Goal: Task Accomplishment & Management: Manage account settings

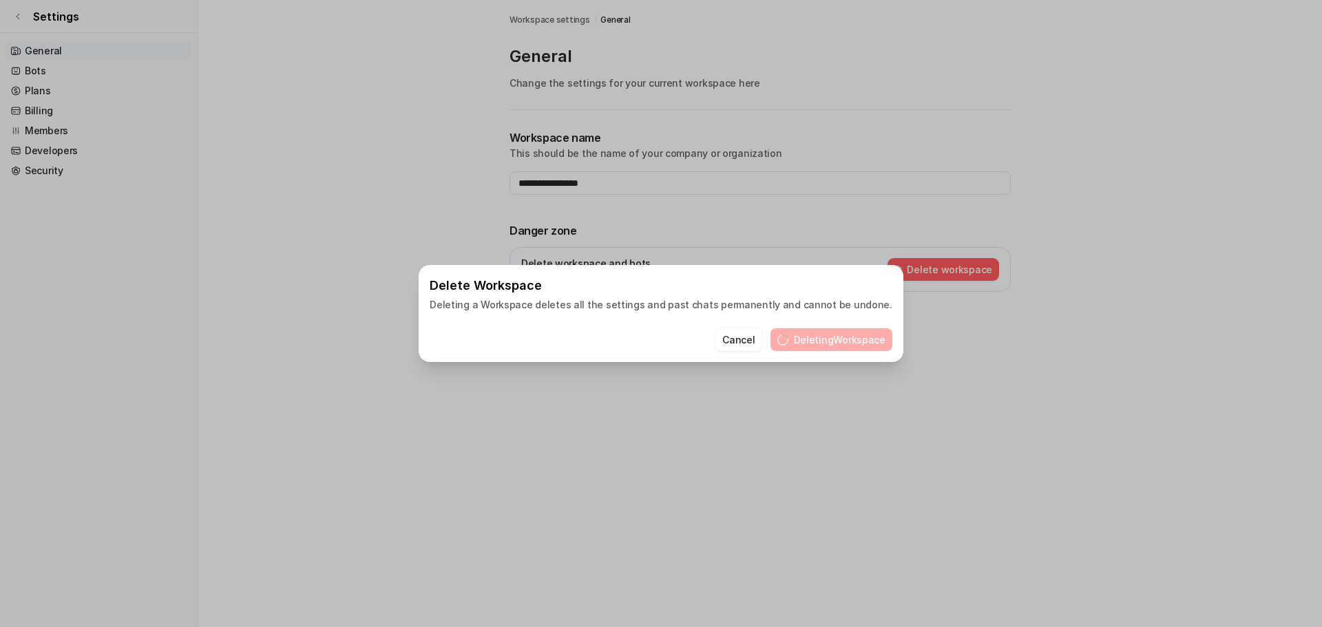
click at [726, 358] on div "Delete Workspace Deleting a Workspace deletes all the settings and past chats p…" at bounding box center [661, 313] width 485 height 97
click at [730, 348] on button "Cancel" at bounding box center [738, 339] width 46 height 23
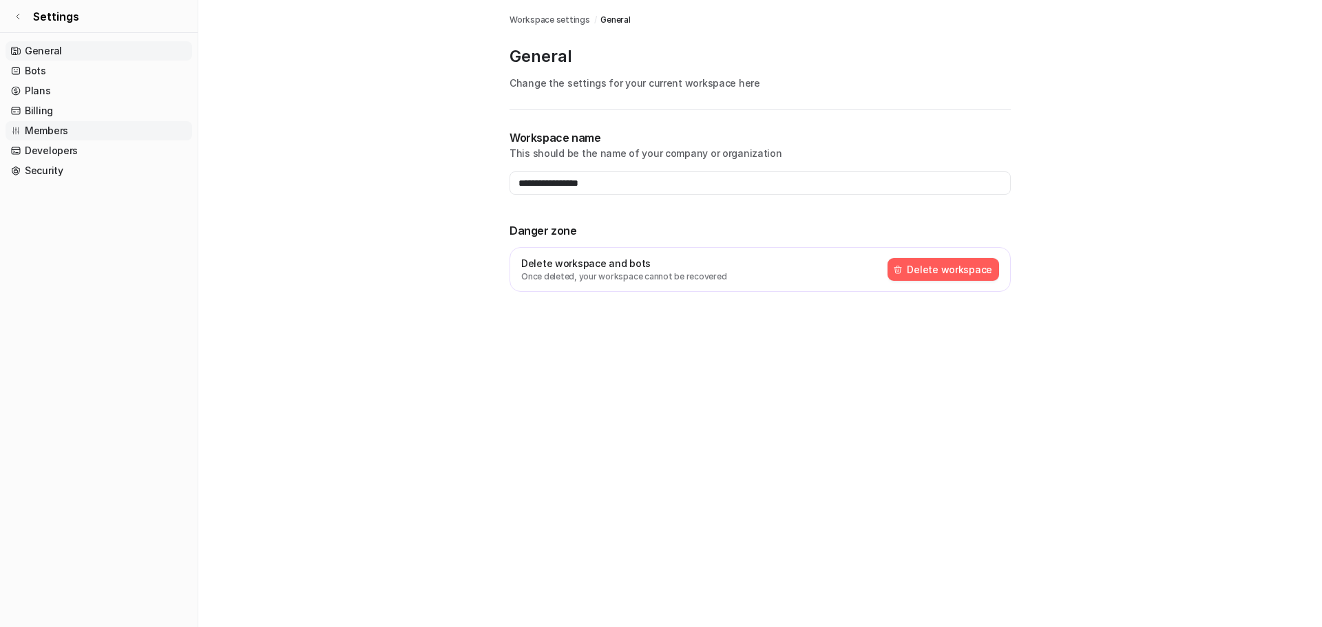
click at [64, 134] on link "Members" at bounding box center [99, 130] width 187 height 19
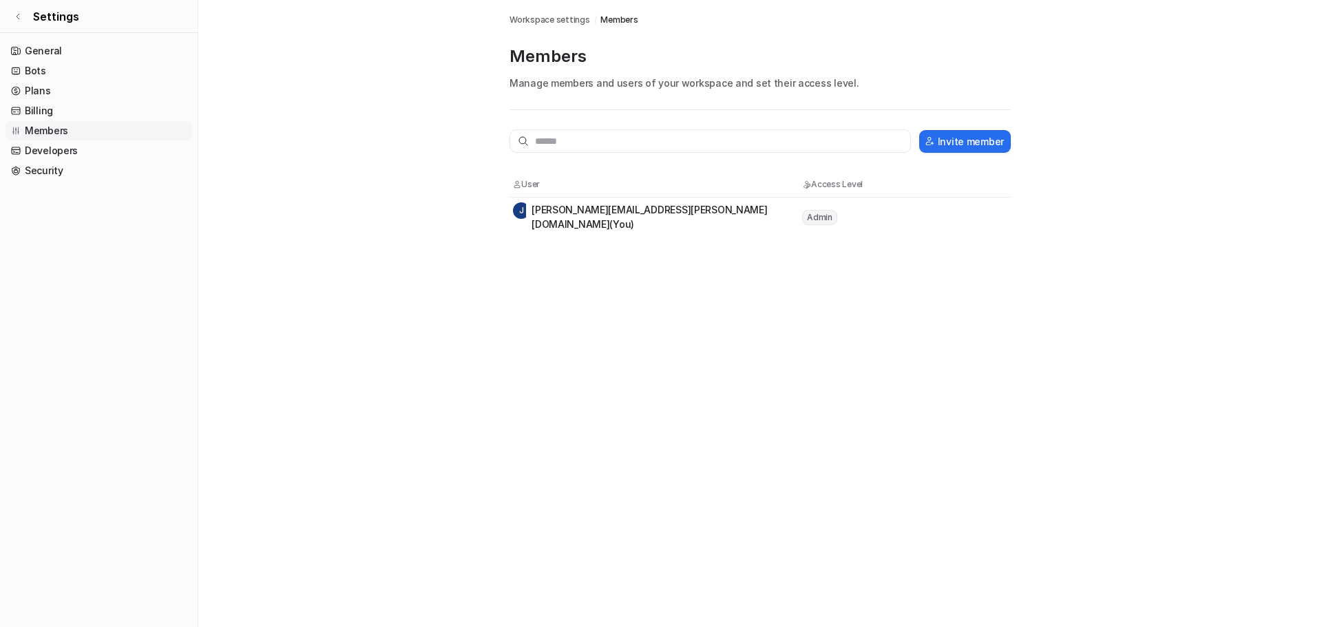
click at [645, 218] on div "J james.sutton@rafcte.com (You)" at bounding box center [657, 216] width 288 height 29
click at [27, 22] on link "Settings" at bounding box center [99, 16] width 198 height 33
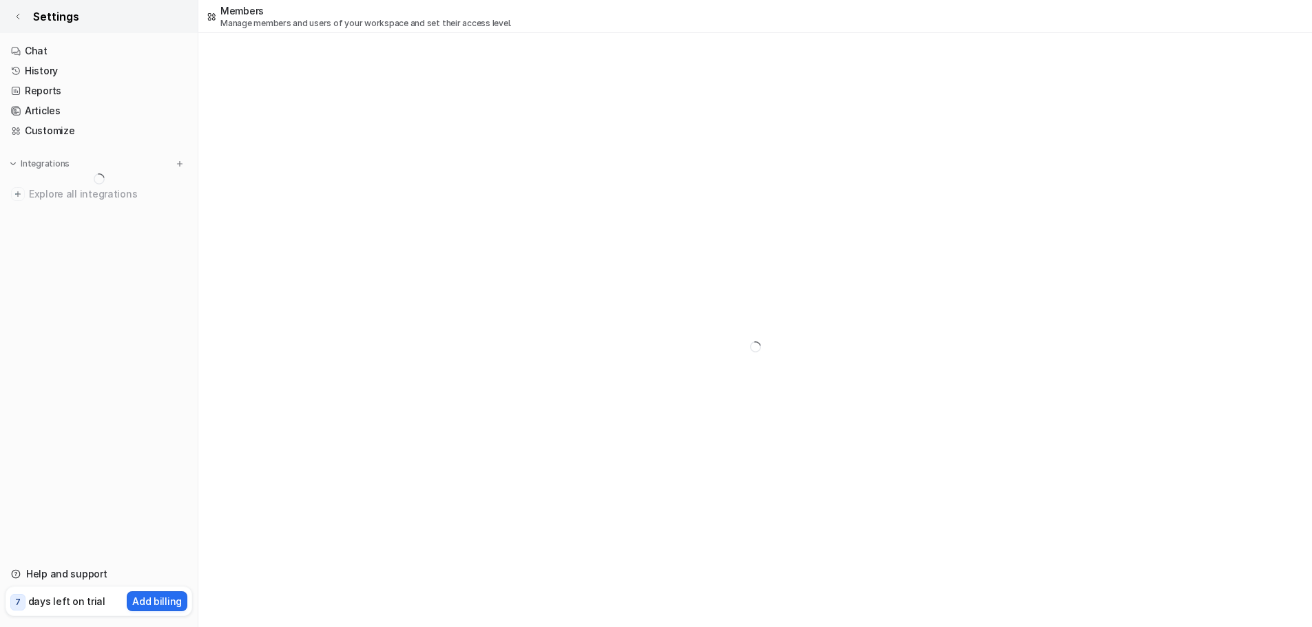
click at [55, 25] on link "Settings" at bounding box center [99, 16] width 198 height 33
click at [31, 20] on link "Settings" at bounding box center [99, 16] width 198 height 33
click at [25, 18] on link "Settings" at bounding box center [99, 16] width 198 height 33
click at [14, 22] on link "Settings" at bounding box center [99, 16] width 198 height 33
click at [13, 14] on link "Settings" at bounding box center [99, 16] width 198 height 33
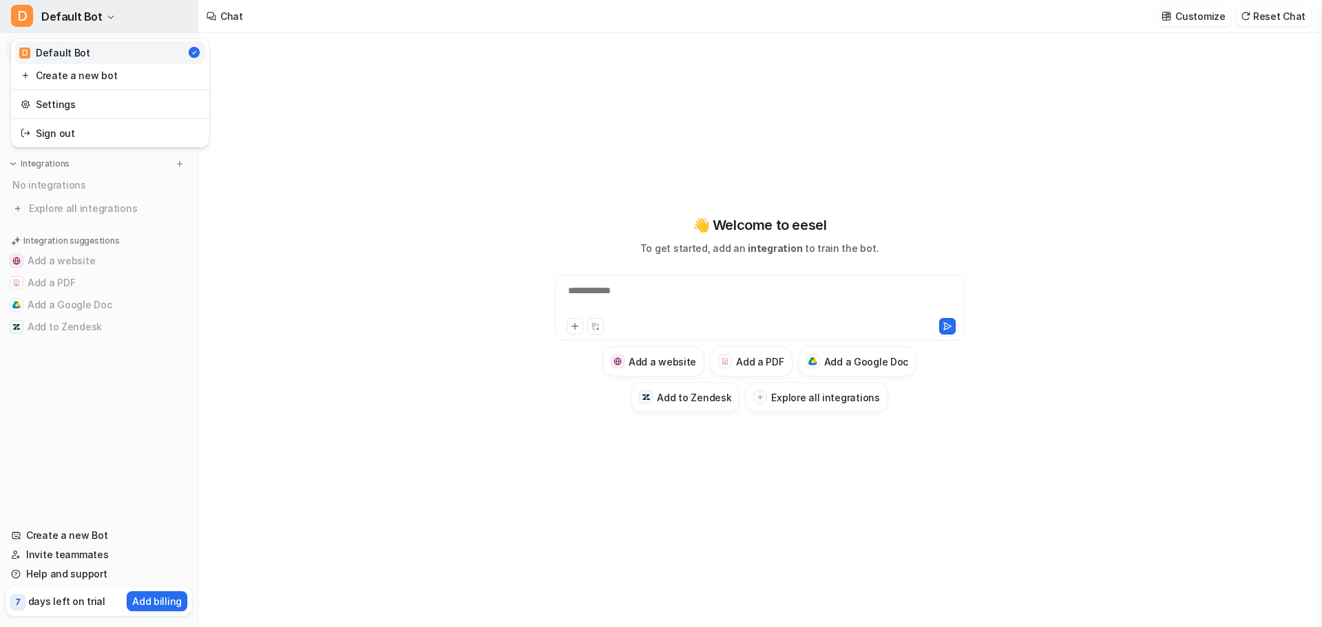
click at [102, 12] on button "D Default Bot" at bounding box center [99, 16] width 198 height 33
click at [107, 105] on link "Settings" at bounding box center [110, 104] width 190 height 23
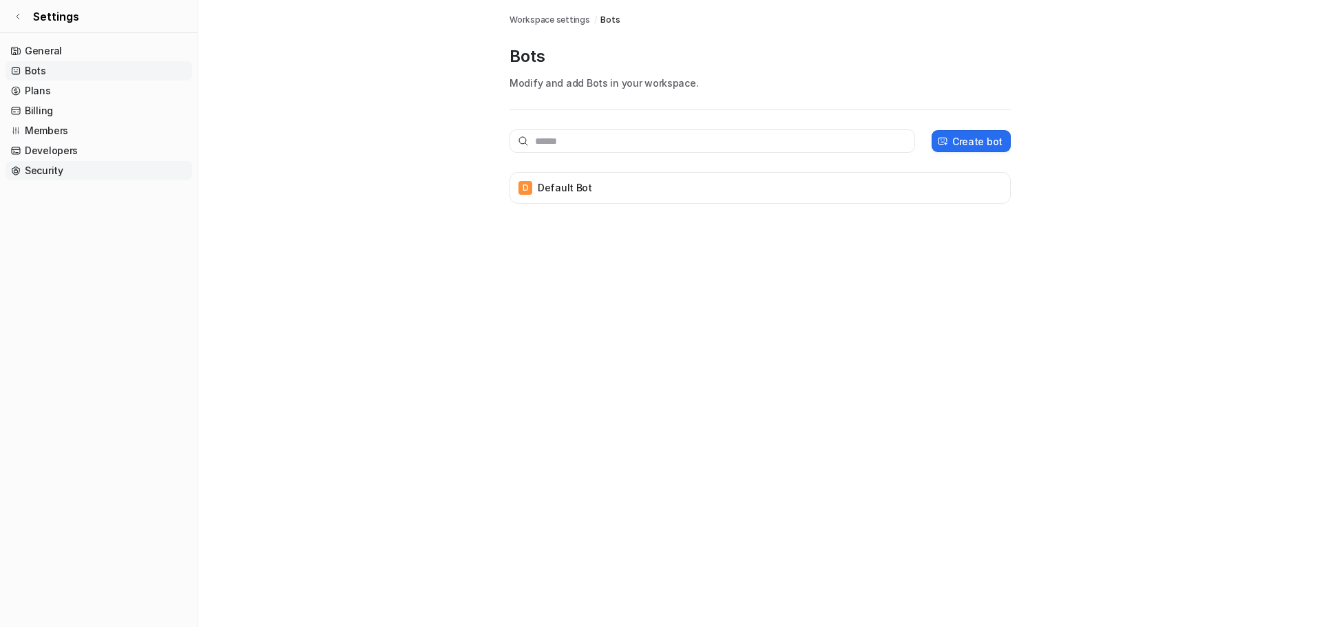
click at [97, 170] on link "Security" at bounding box center [99, 170] width 187 height 19
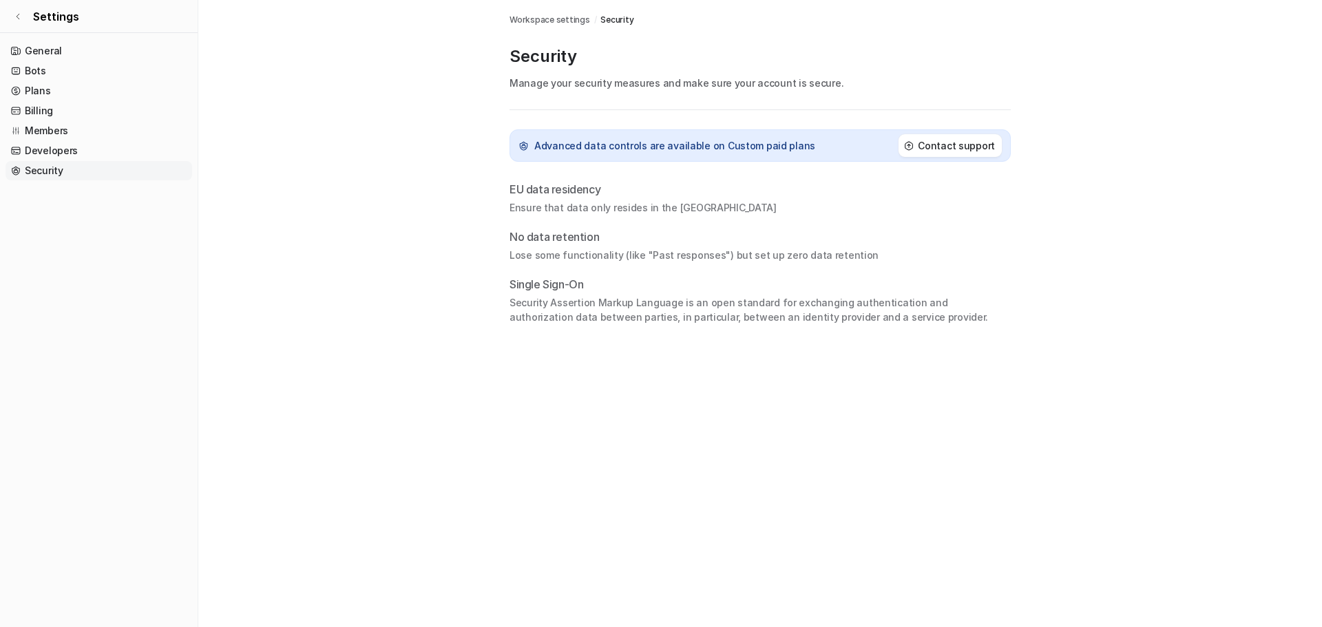
click at [549, 239] on p "No data retention" at bounding box center [759, 237] width 501 height 17
click at [551, 277] on p "Single Sign-On" at bounding box center [759, 284] width 501 height 17
click at [54, 137] on link "Members" at bounding box center [99, 130] width 187 height 19
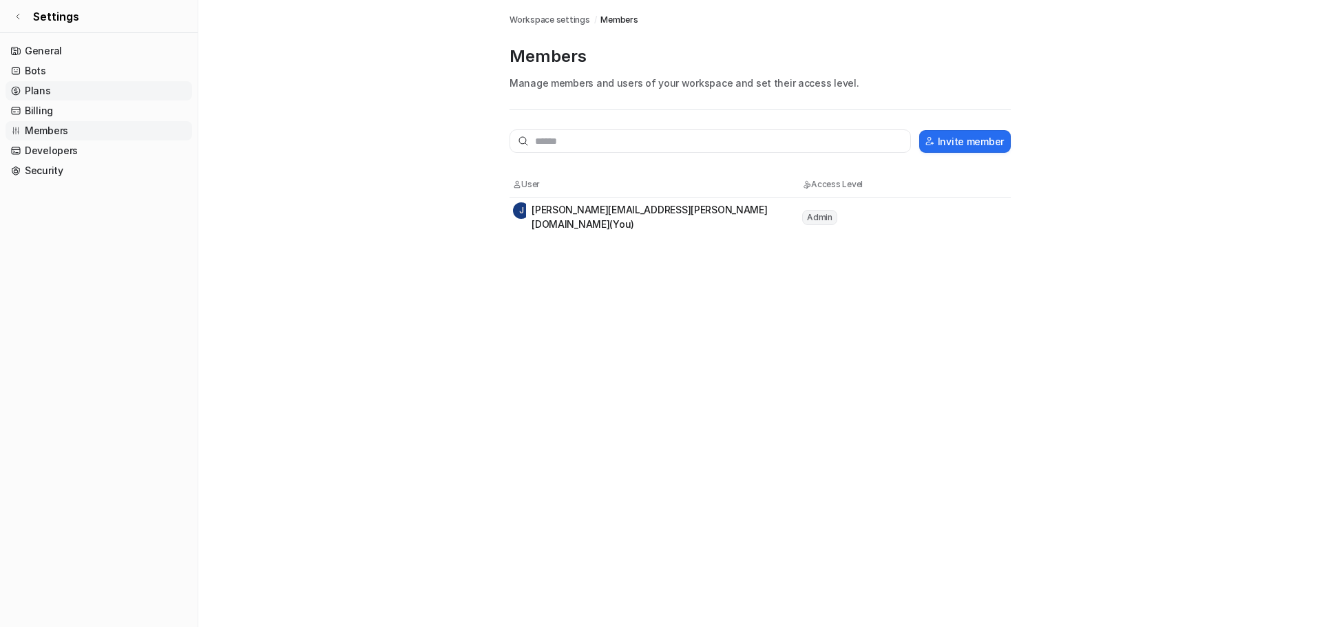
click at [60, 90] on link "Plans" at bounding box center [99, 90] width 187 height 19
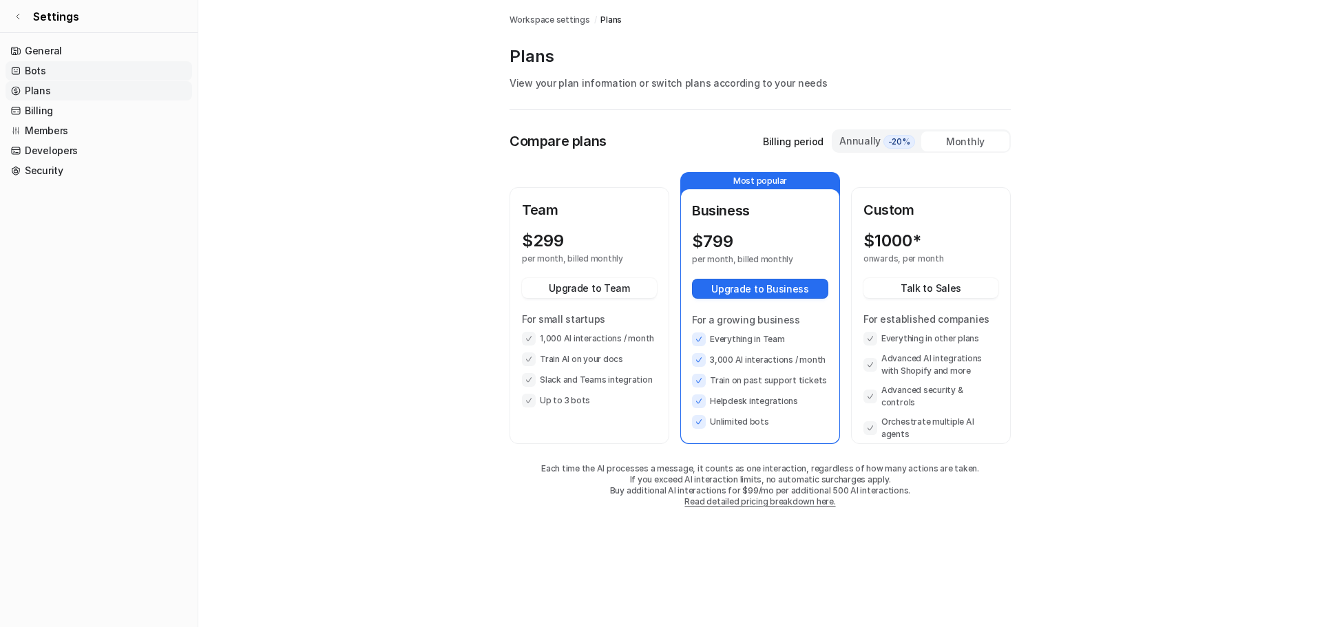
click at [64, 75] on link "Bots" at bounding box center [99, 70] width 187 height 19
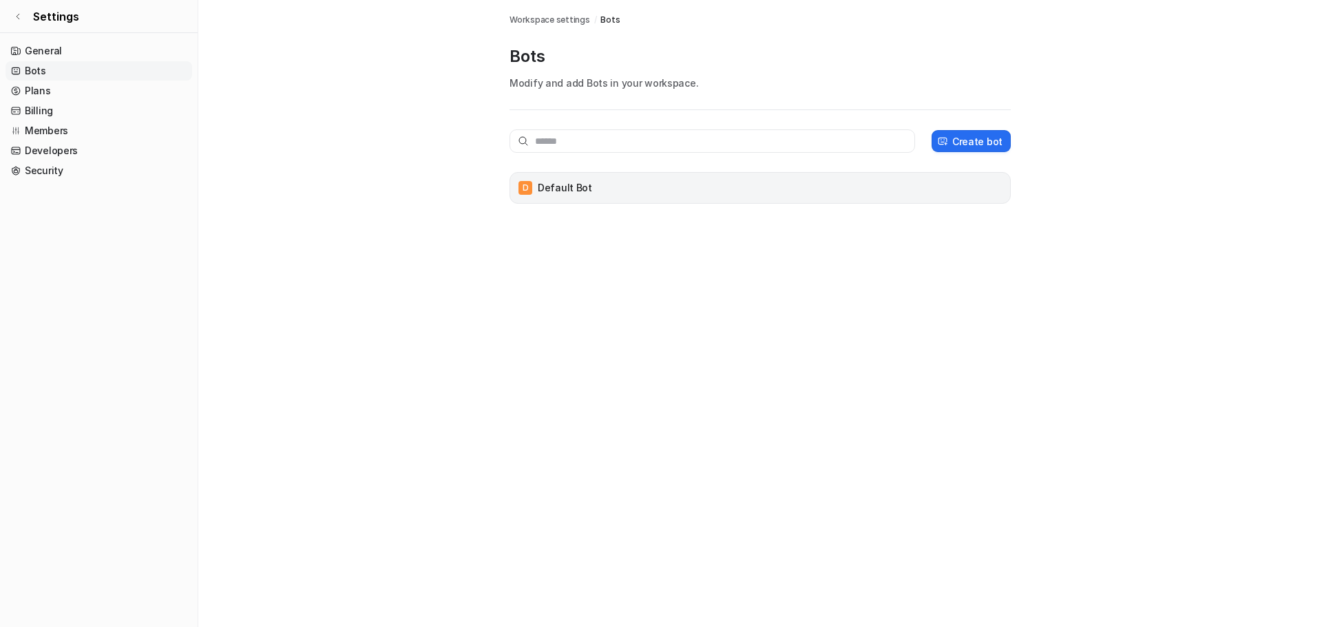
click at [734, 200] on div "D Default Bot" at bounding box center [759, 188] width 501 height 32
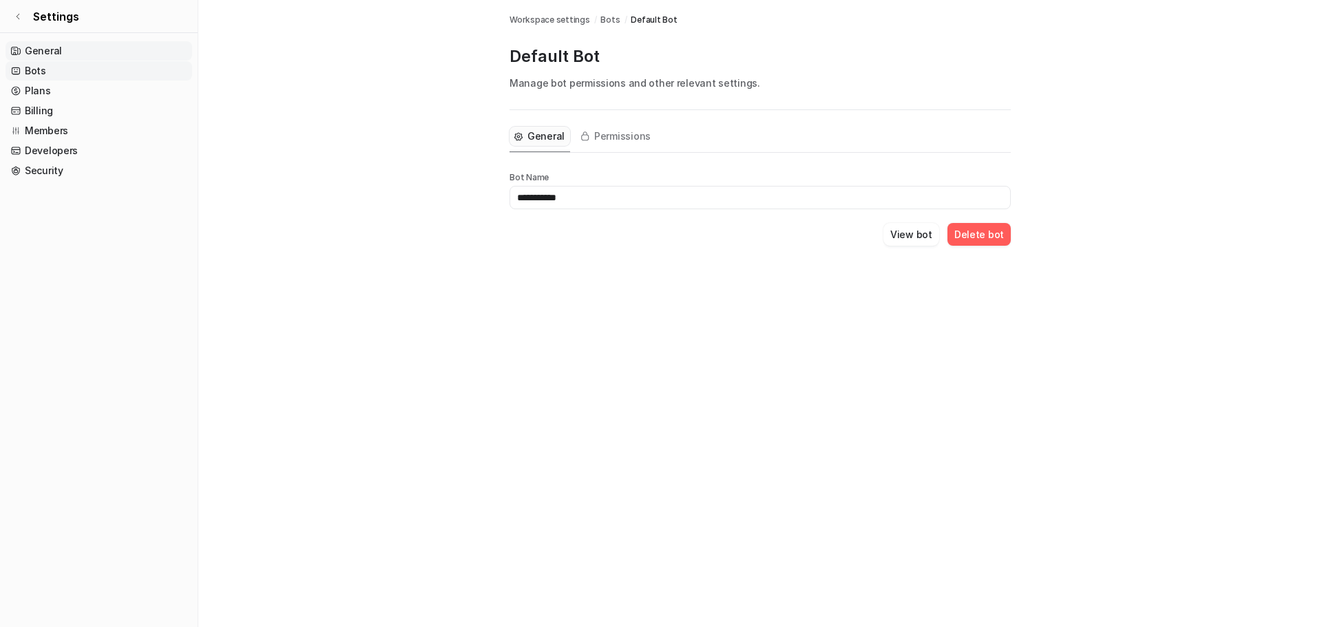
click at [95, 49] on link "General" at bounding box center [99, 50] width 187 height 19
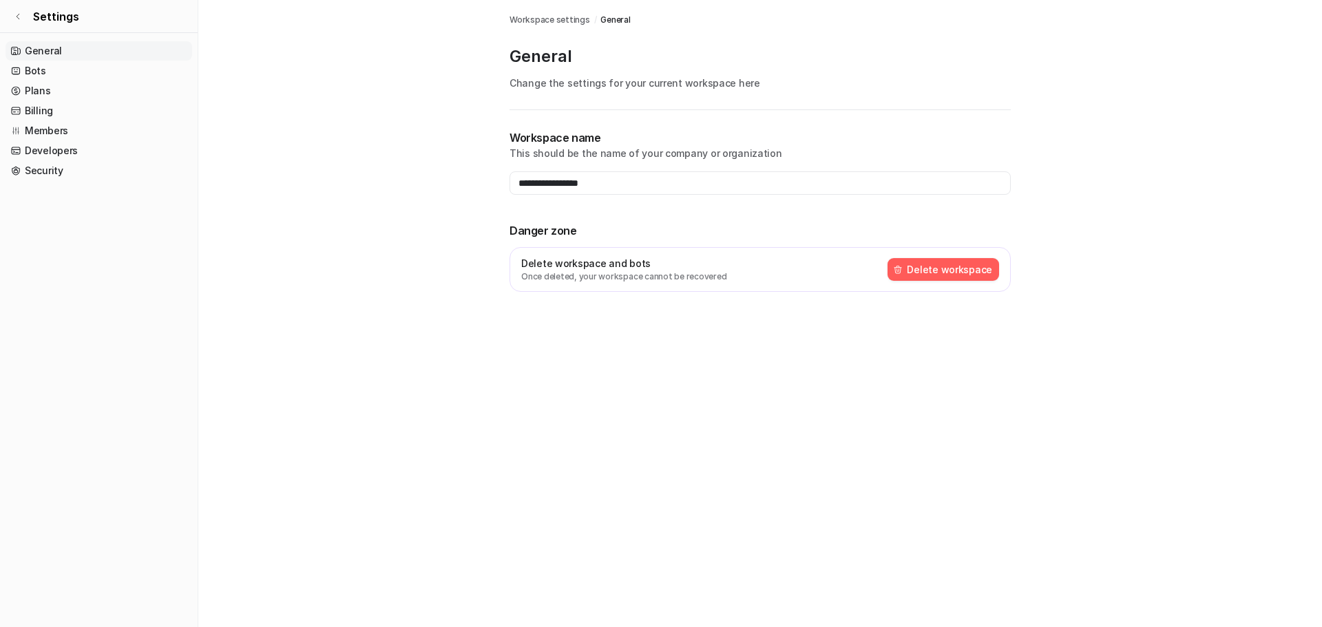
click at [941, 273] on button "Delete workspace" at bounding box center [943, 269] width 112 height 23
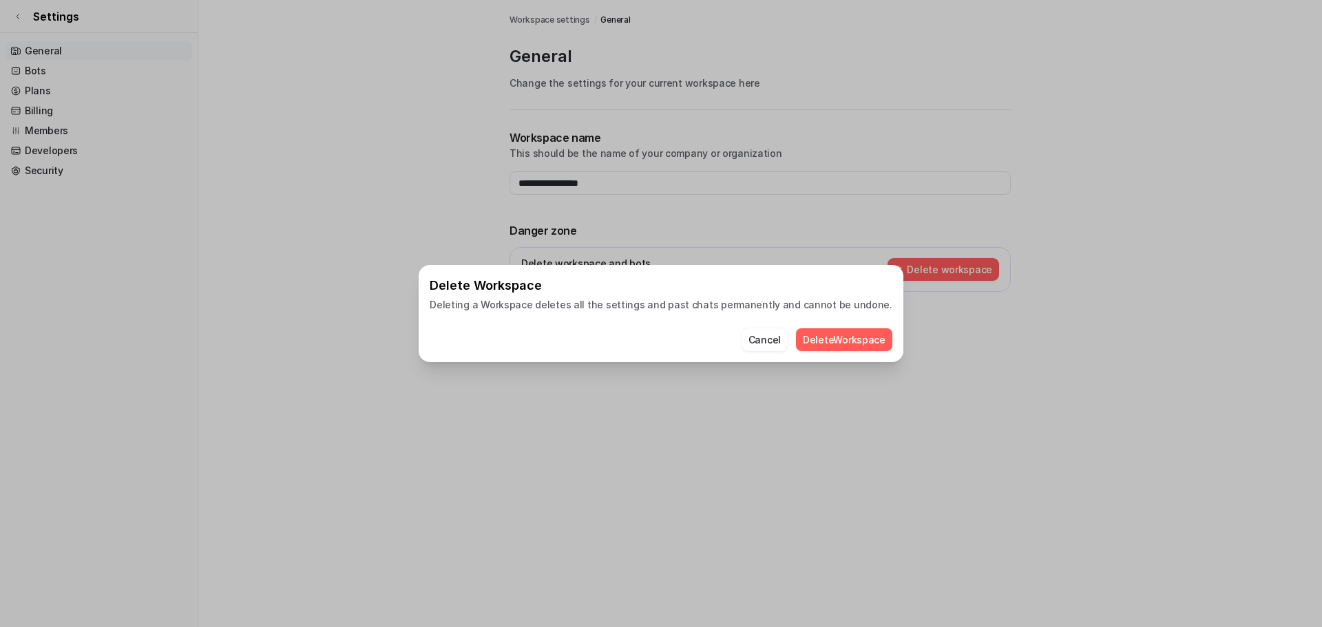
click at [845, 341] on button "Delete Workspace" at bounding box center [844, 339] width 96 height 23
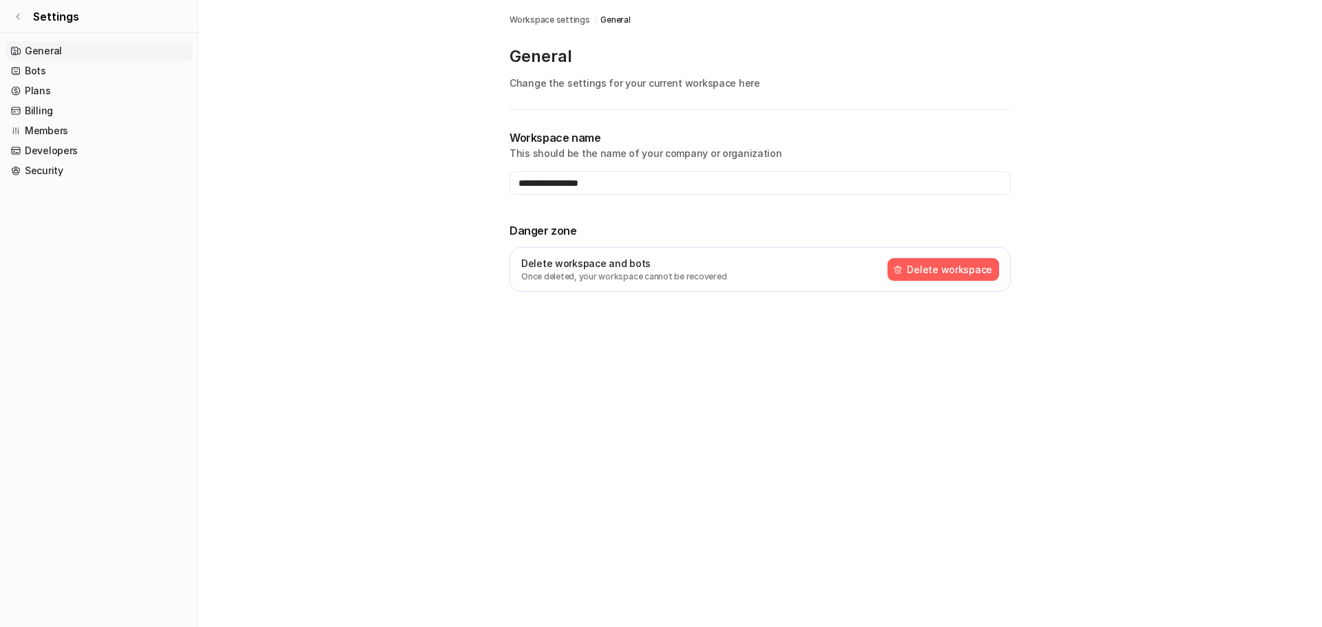
click at [945, 275] on button "Delete workspace" at bounding box center [943, 269] width 112 height 23
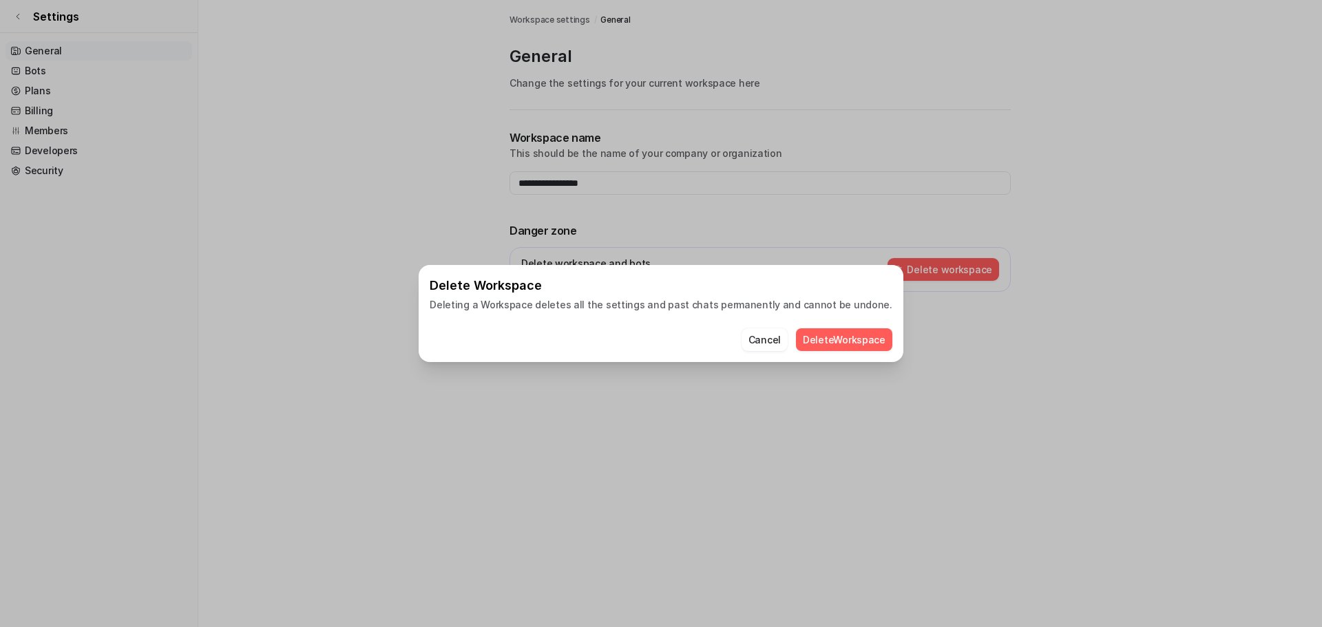
click at [871, 335] on button "Delete Workspace" at bounding box center [844, 339] width 96 height 23
